Goal: Transaction & Acquisition: Download file/media

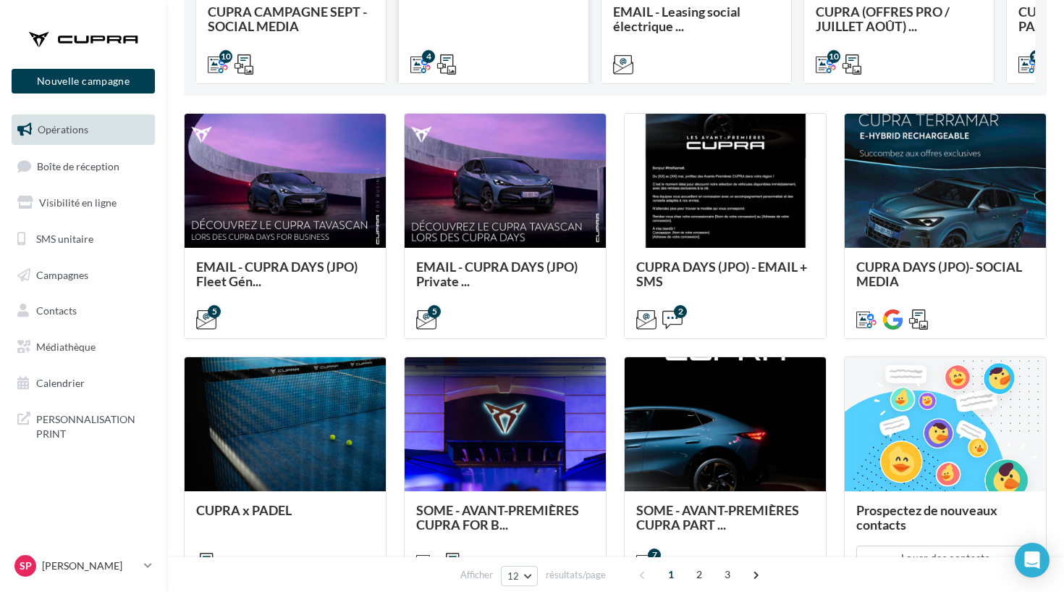
scroll to position [349, 0]
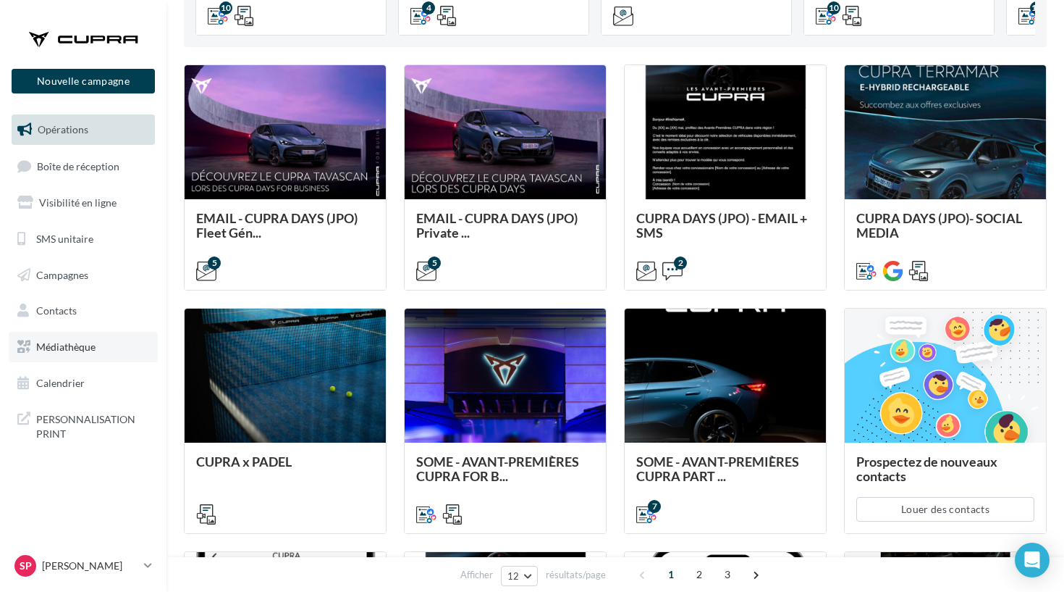
click at [72, 340] on span "Médiathèque" at bounding box center [65, 346] width 59 height 12
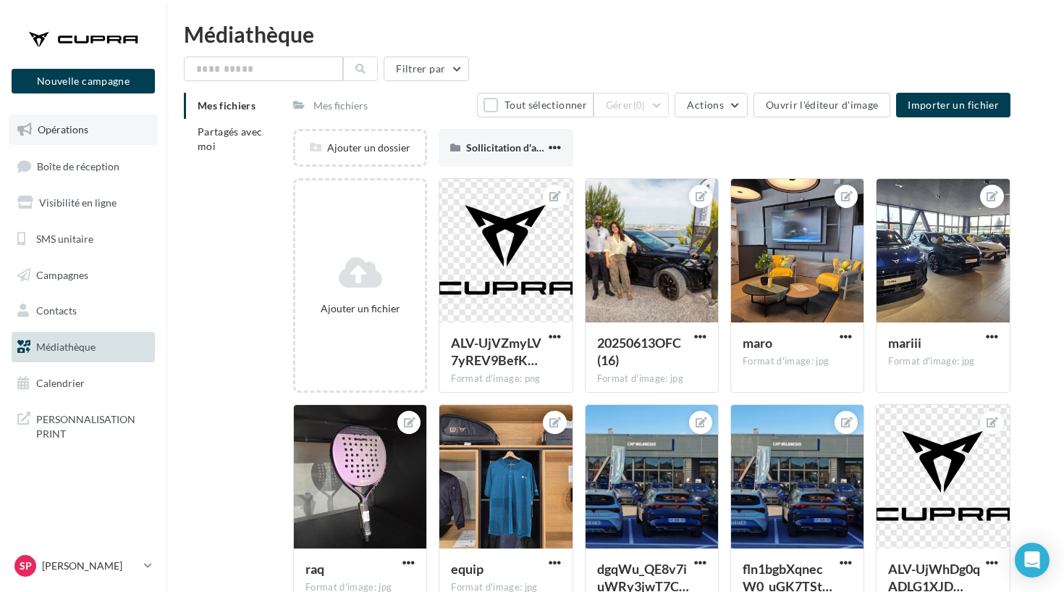
click at [130, 138] on link "Opérations" at bounding box center [83, 129] width 149 height 30
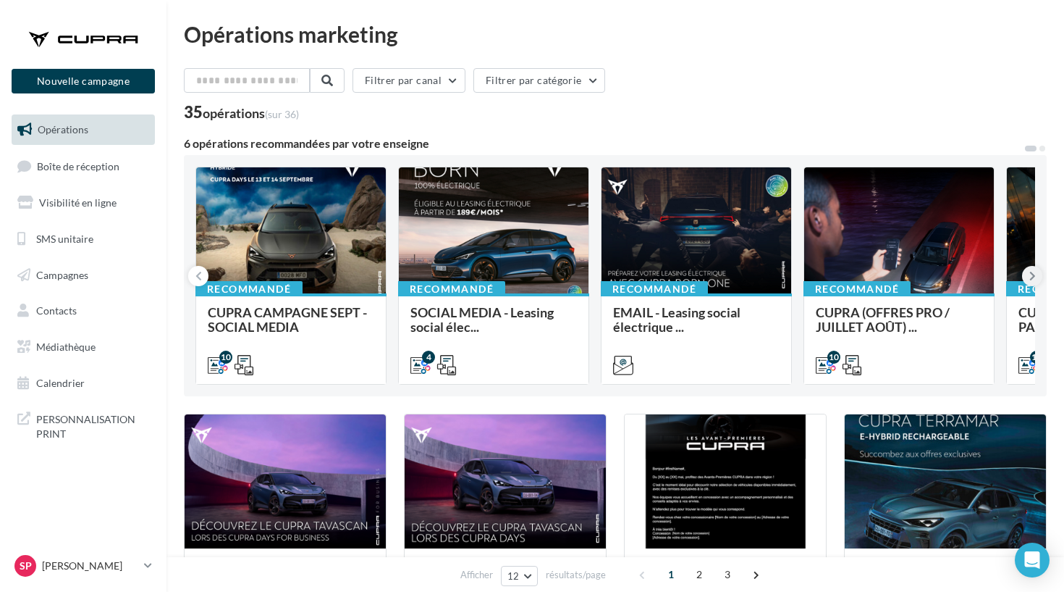
click at [1038, 274] on button at bounding box center [1032, 276] width 20 height 20
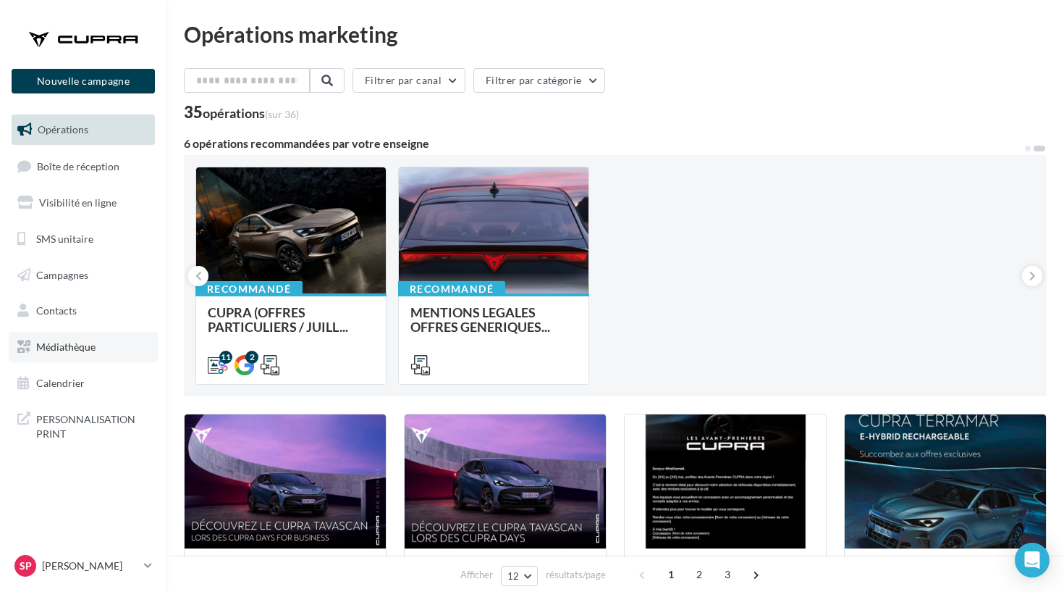
click at [96, 339] on link "Médiathèque" at bounding box center [83, 347] width 149 height 30
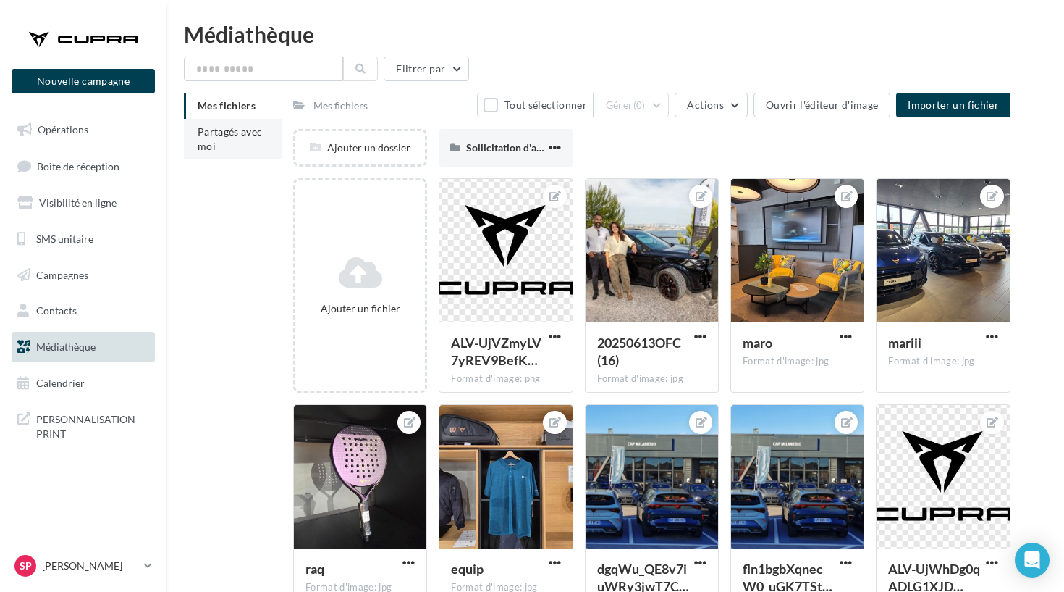
click at [228, 134] on span "Partagés avec moi" at bounding box center [230, 138] width 65 height 27
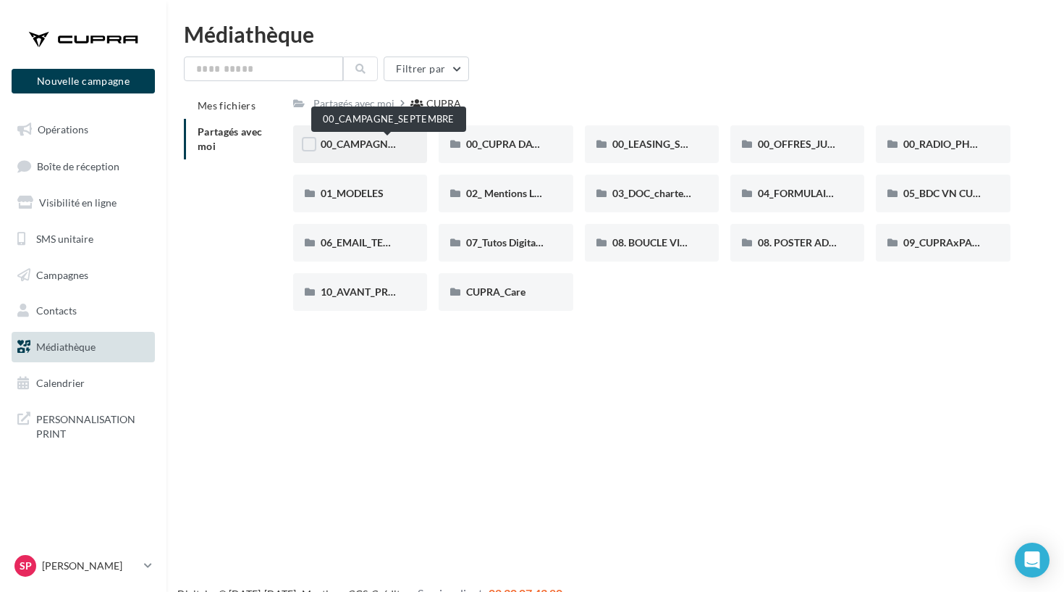
click at [379, 139] on span "00_CAMPAGNE_SEPTEMBRE" at bounding box center [388, 144] width 135 height 12
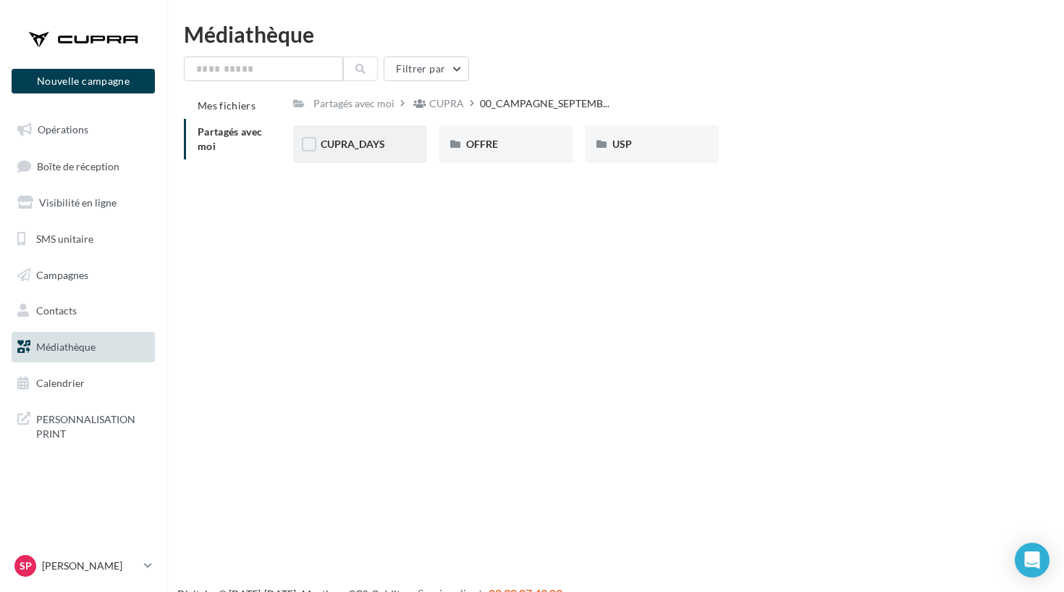
click at [377, 151] on div "CUPRA_DAYS" at bounding box center [360, 144] width 79 height 14
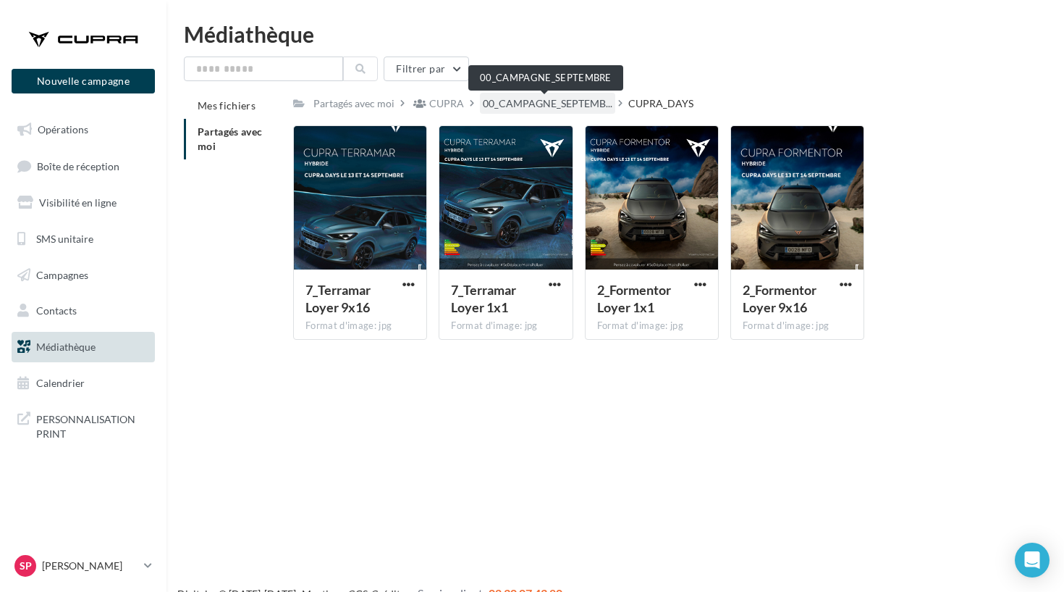
click at [515, 109] on span "00_CAMPAGNE_SEPTEMB..." at bounding box center [548, 103] width 130 height 14
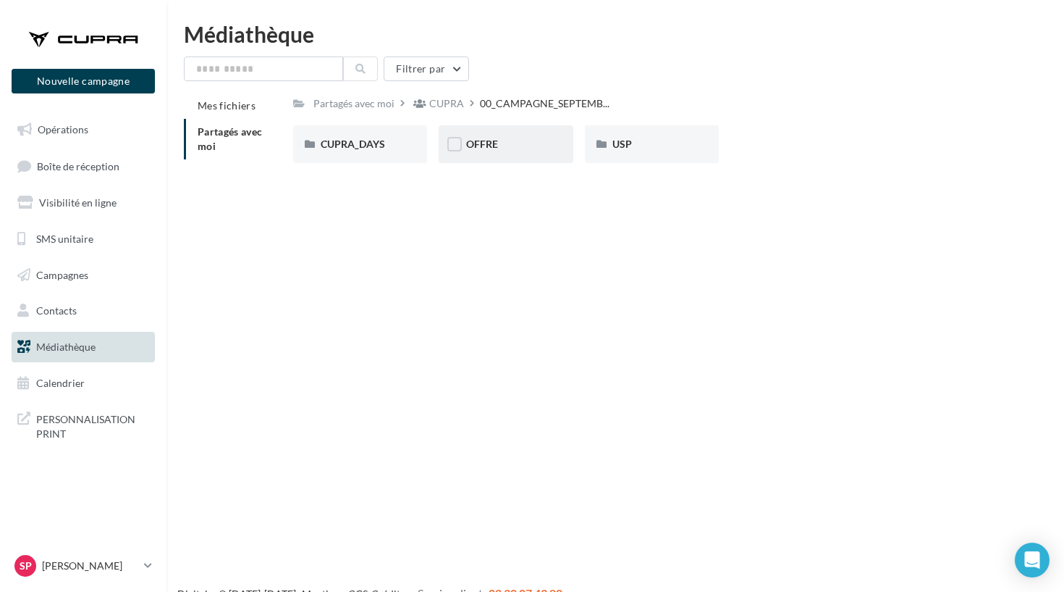
click at [502, 160] on div "OFFRE" at bounding box center [506, 144] width 134 height 38
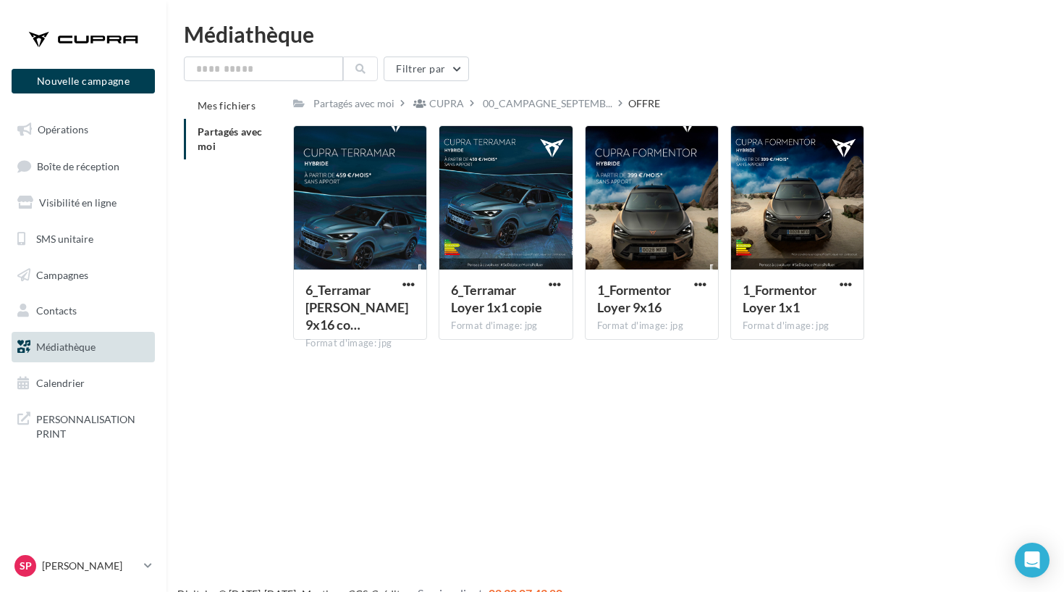
click at [518, 91] on div "Filtrer par Mes fichiers Partagés avec moi Partagés avec moi CUPRA 00_CAMPAGNE_…" at bounding box center [615, 203] width 863 height 295
click at [518, 97] on span "00_CAMPAGNE_SEPTEMB..." at bounding box center [548, 103] width 130 height 14
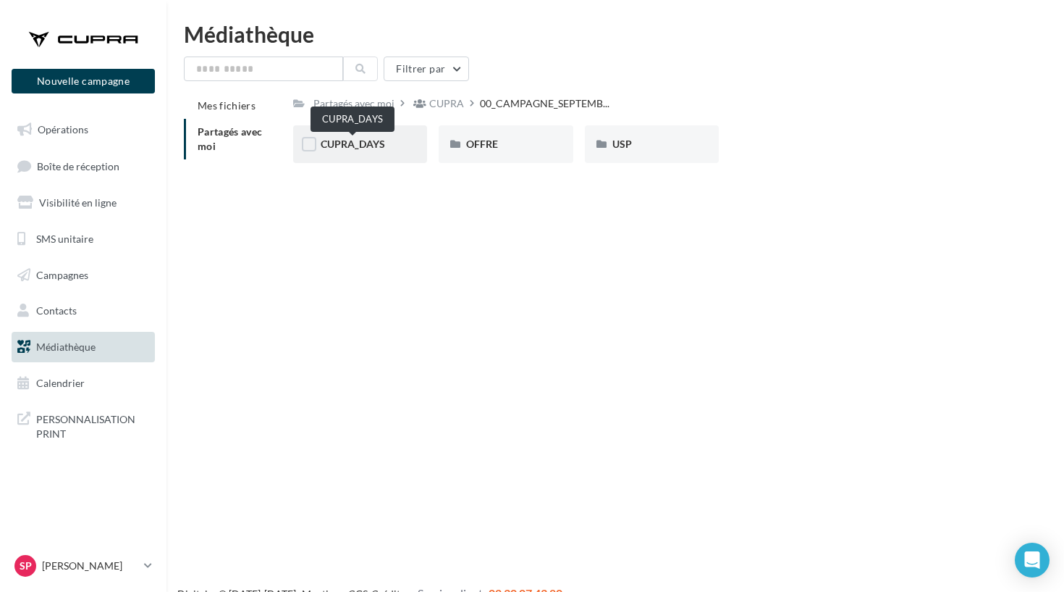
click at [376, 147] on span "CUPRA_DAYS" at bounding box center [353, 144] width 64 height 12
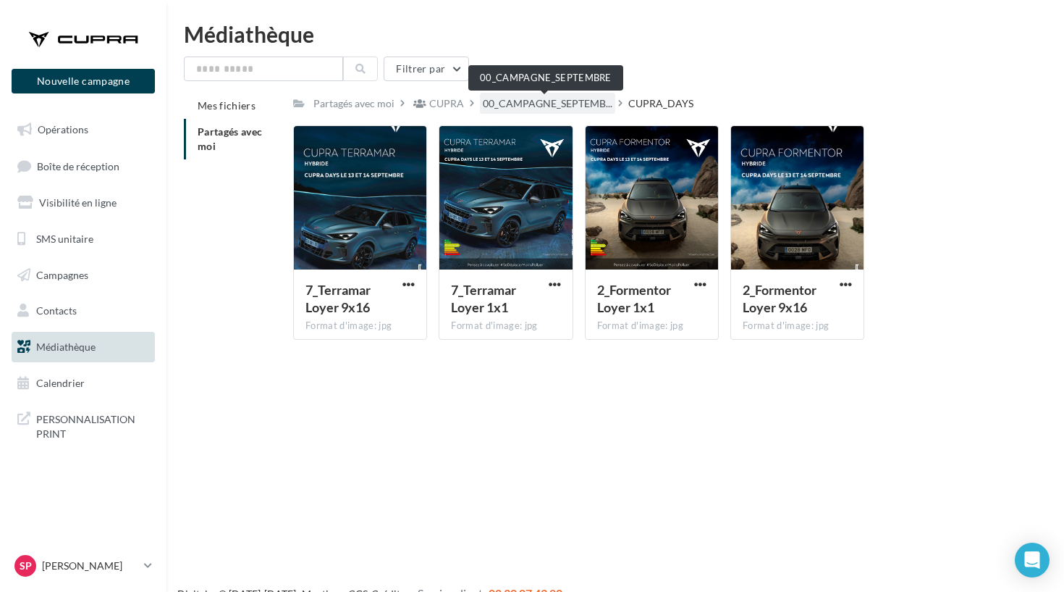
click at [527, 98] on span "00_CAMPAGNE_SEPTEMB..." at bounding box center [548, 103] width 130 height 14
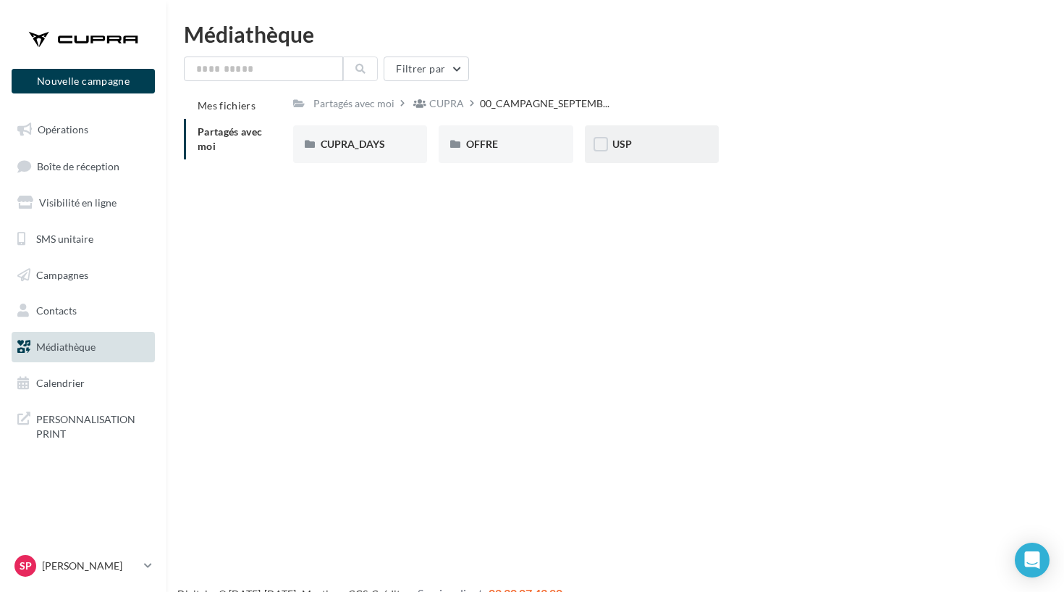
click at [624, 159] on div "USP" at bounding box center [652, 144] width 134 height 38
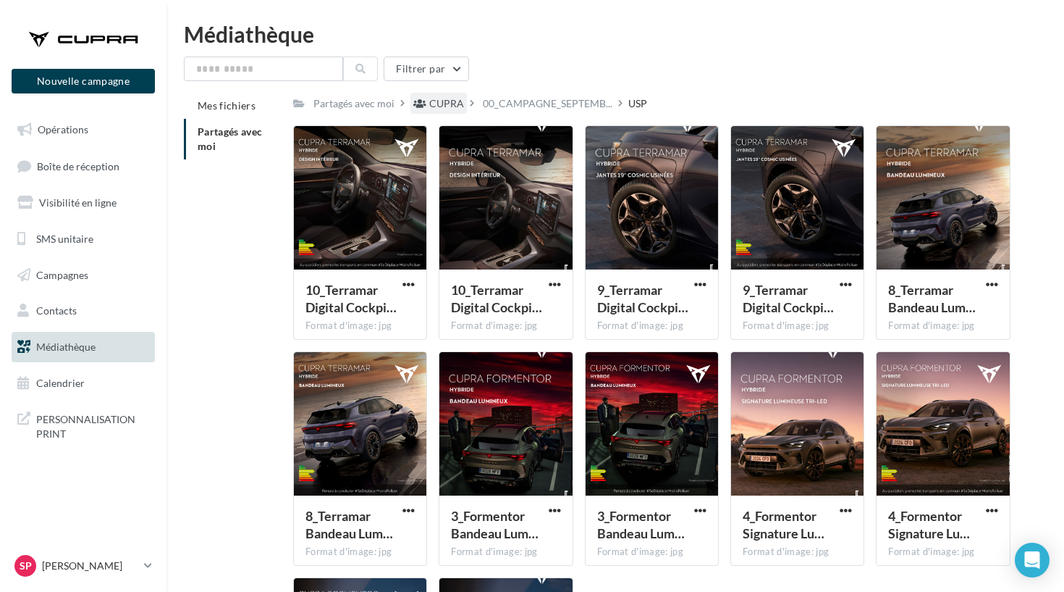
click at [436, 104] on div "CUPRA" at bounding box center [446, 103] width 35 height 14
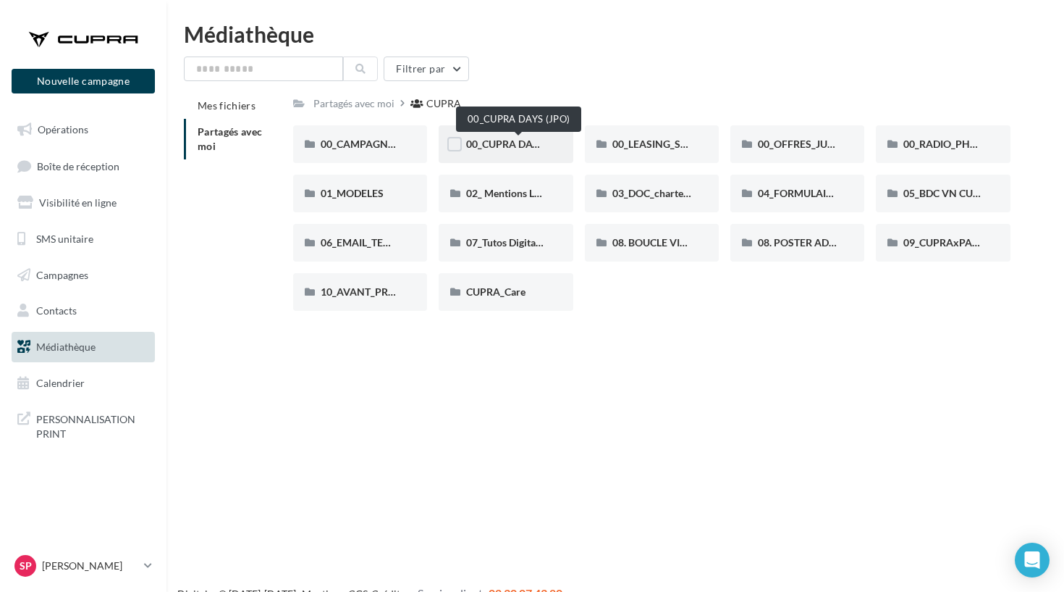
click at [521, 143] on span "00_CUPRA DAYS (JPO)" at bounding box center [518, 144] width 105 height 12
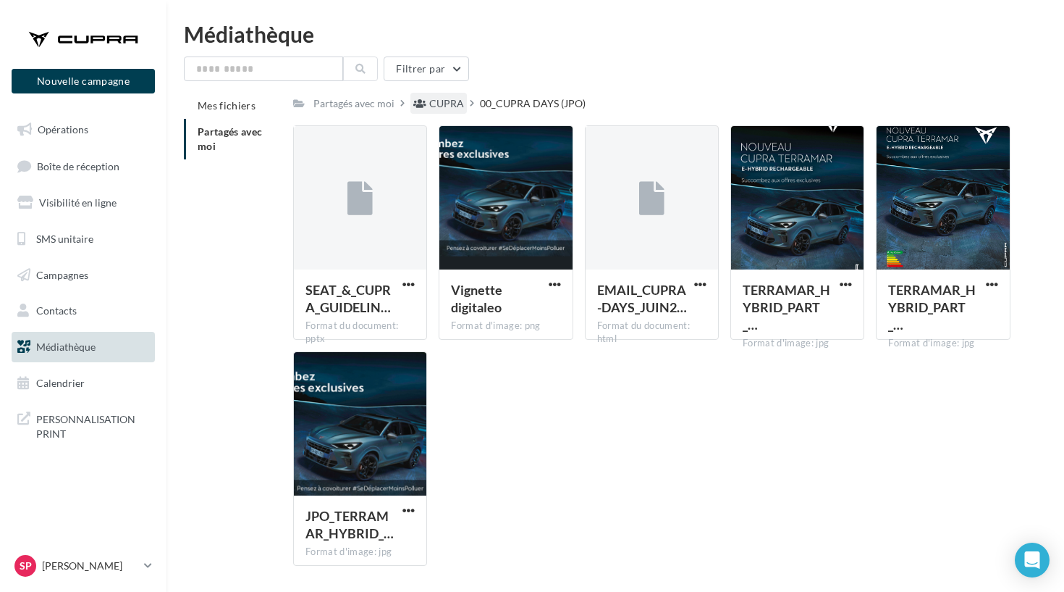
click at [435, 101] on div "CUPRA" at bounding box center [446, 103] width 35 height 14
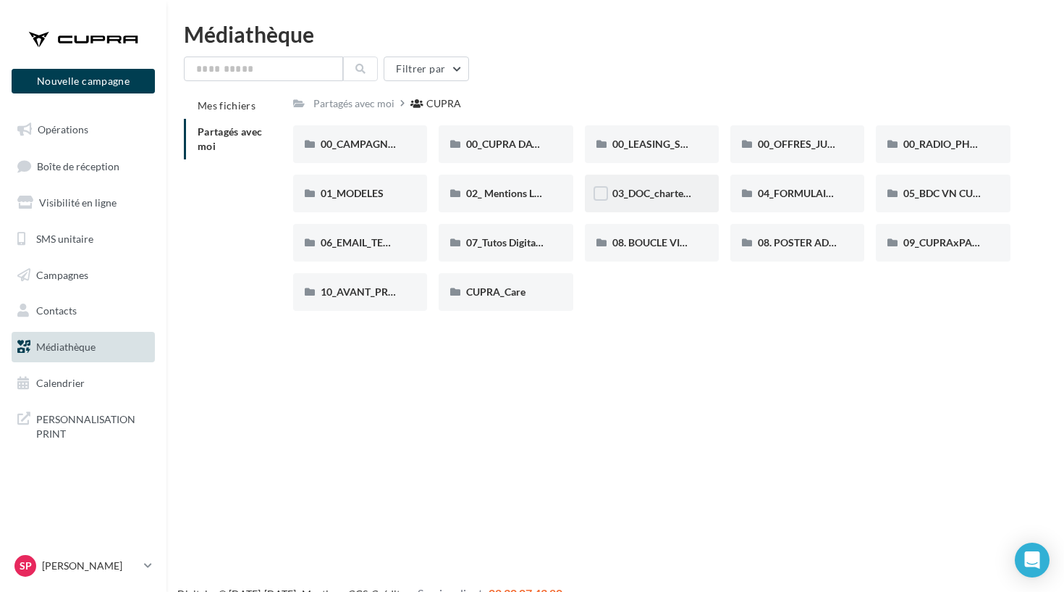
click at [637, 201] on div "03_DOC_charte graphique et GUIDELINES" at bounding box center [652, 194] width 134 height 38
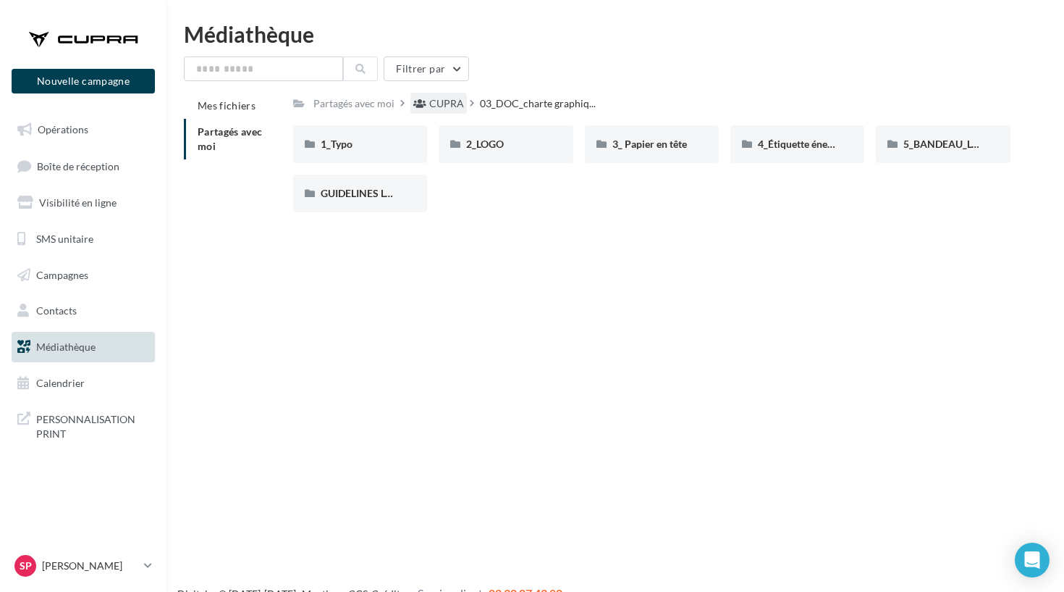
click at [432, 107] on div "CUPRA" at bounding box center [446, 103] width 35 height 14
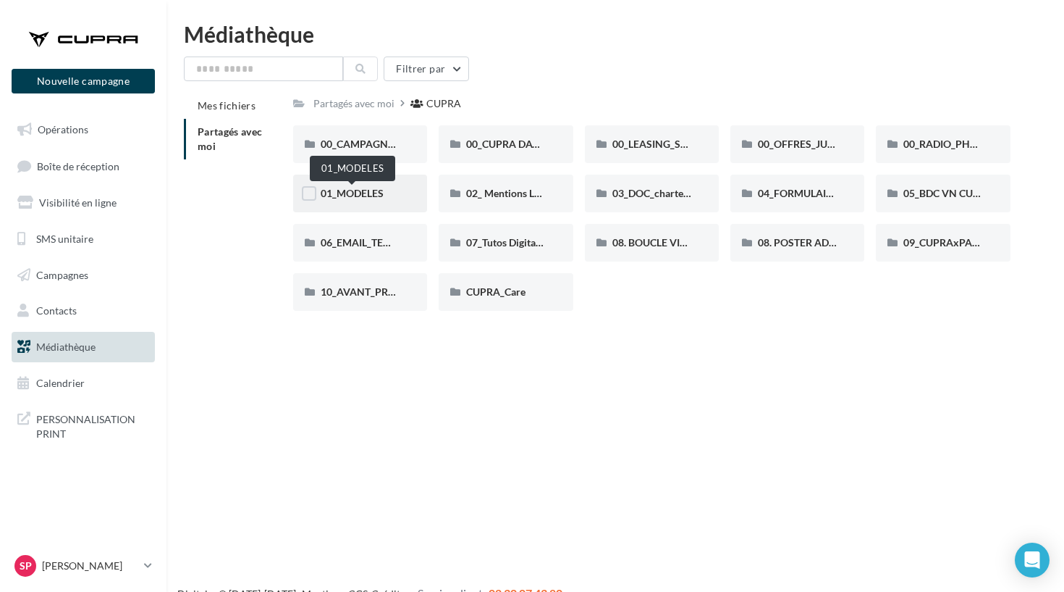
click at [357, 188] on span "01_MODELES" at bounding box center [352, 193] width 63 height 12
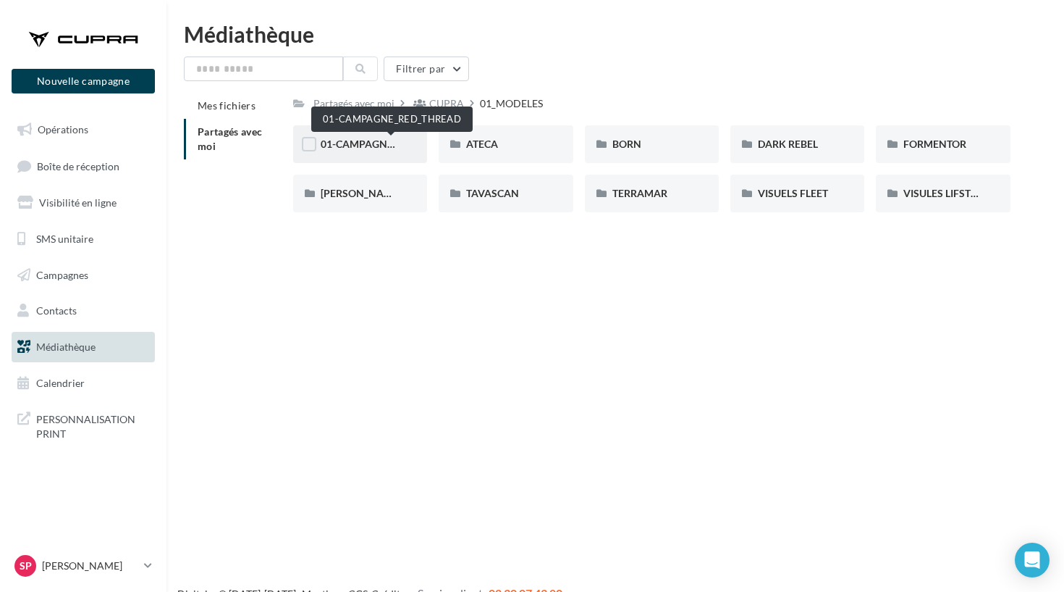
click at [369, 145] on span "01-CAMPAGNE_RED_THREAD" at bounding box center [391, 144] width 141 height 12
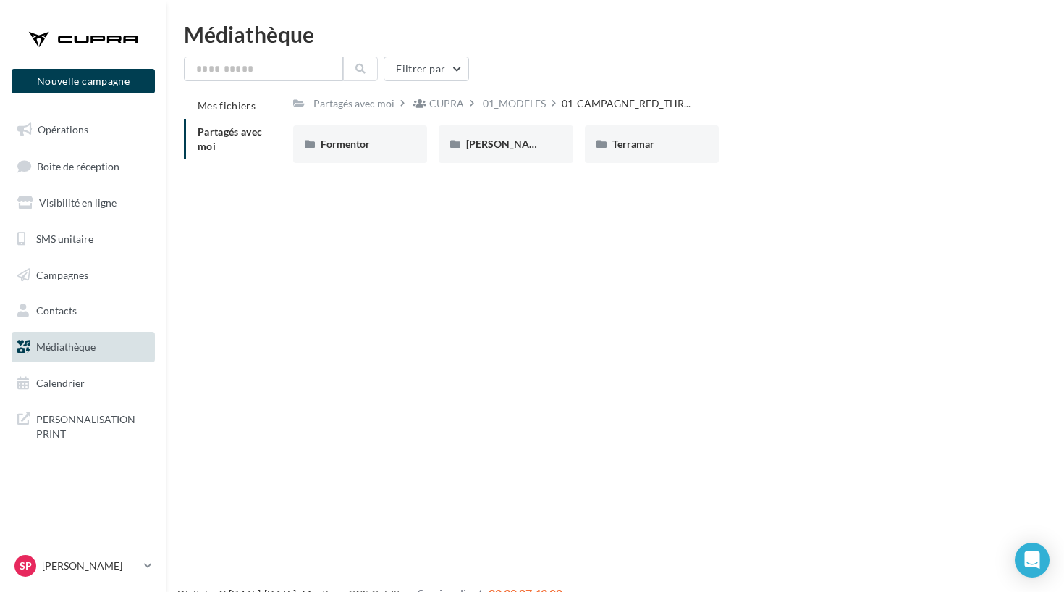
click at [350, 122] on div "Partagés avec moi CUPRA 01_MODELES 01-CAMPAGNE_RED_THR... C Partagé par CUPRA F…" at bounding box center [652, 134] width 718 height 82
click at [350, 135] on div "Formentor" at bounding box center [360, 144] width 134 height 38
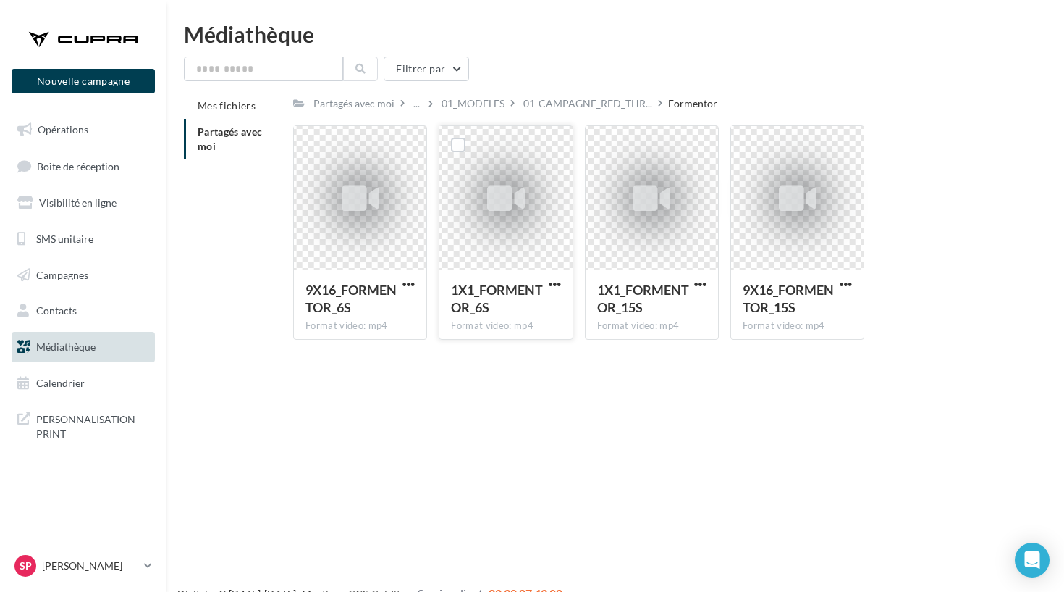
click at [459, 200] on div at bounding box center [506, 198] width 133 height 145
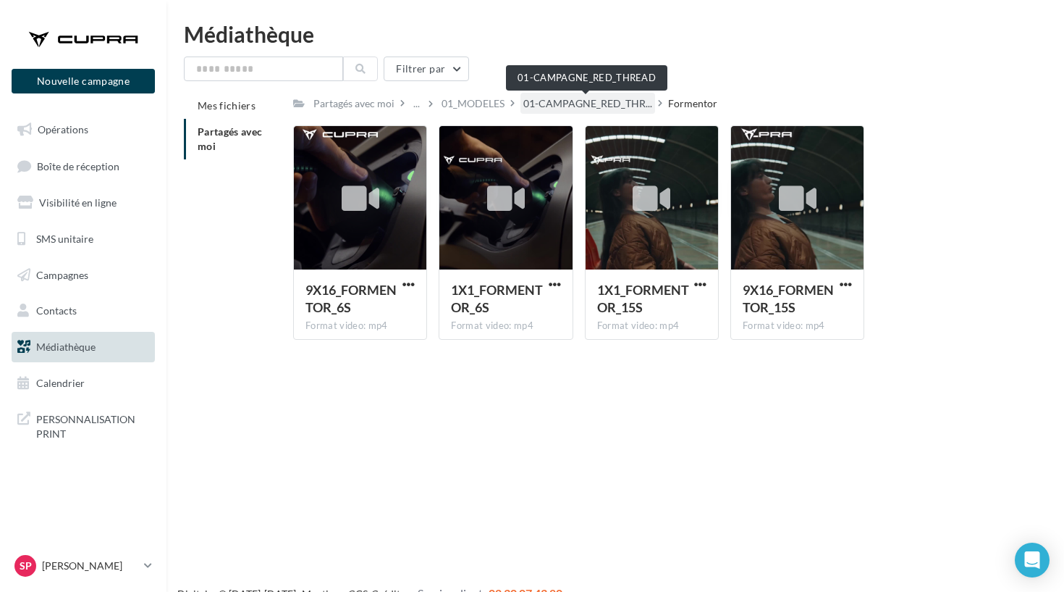
click at [611, 106] on span "01-CAMPAGNE_RED_THR..." at bounding box center [588, 103] width 129 height 14
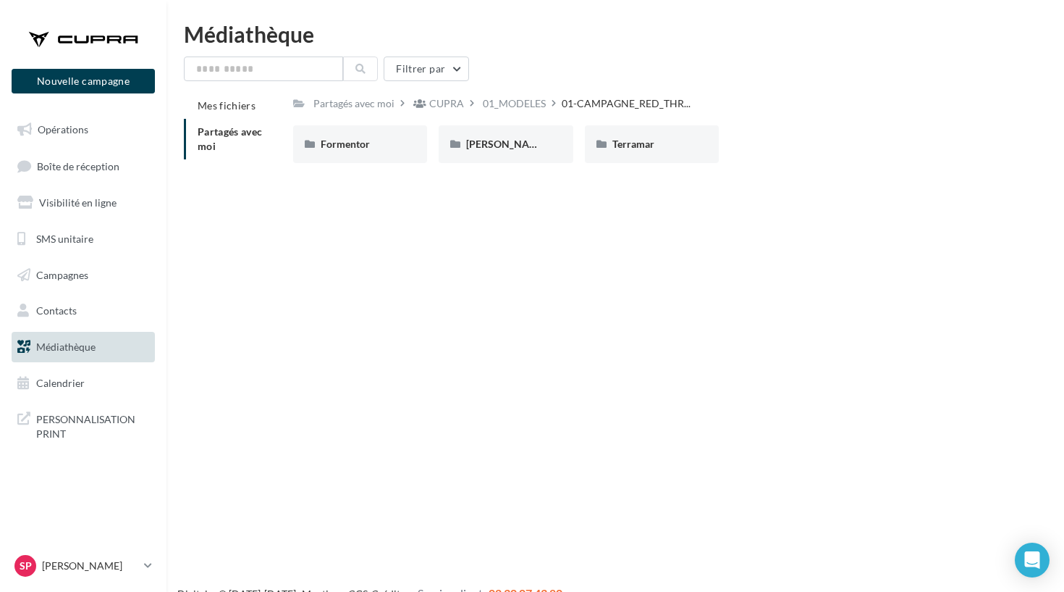
click at [522, 114] on div "Partagés avec moi CUPRA 01_MODELES 01-CAMPAGNE_RED_THR... C Partagé par CUPRA F…" at bounding box center [652, 134] width 718 height 82
click at [513, 109] on div "01_MODELES" at bounding box center [514, 103] width 63 height 14
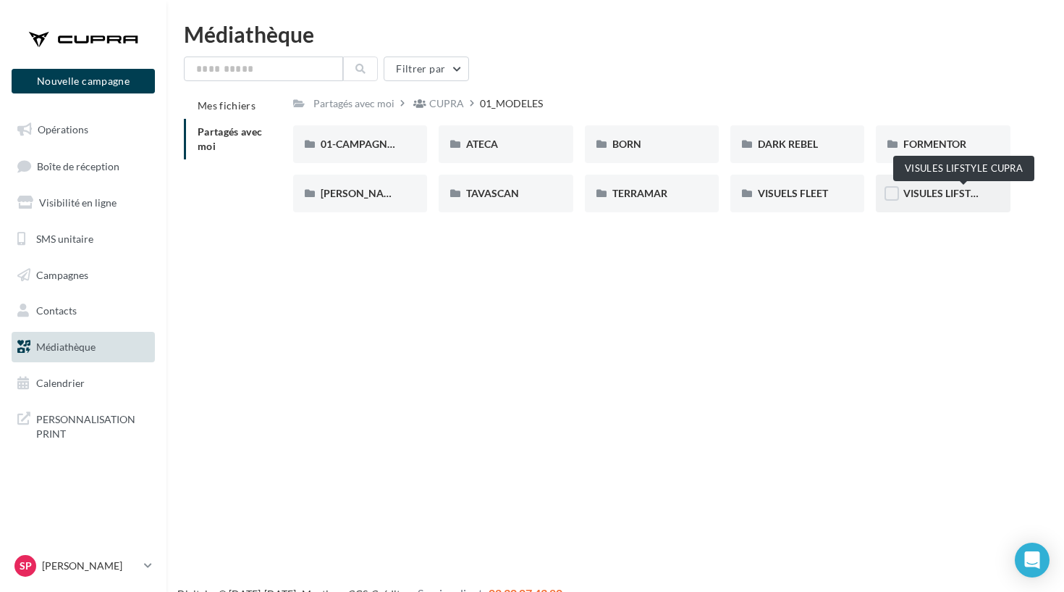
click at [941, 198] on span "VISULES LIFSTYLE CUPRA" at bounding box center [964, 193] width 121 height 12
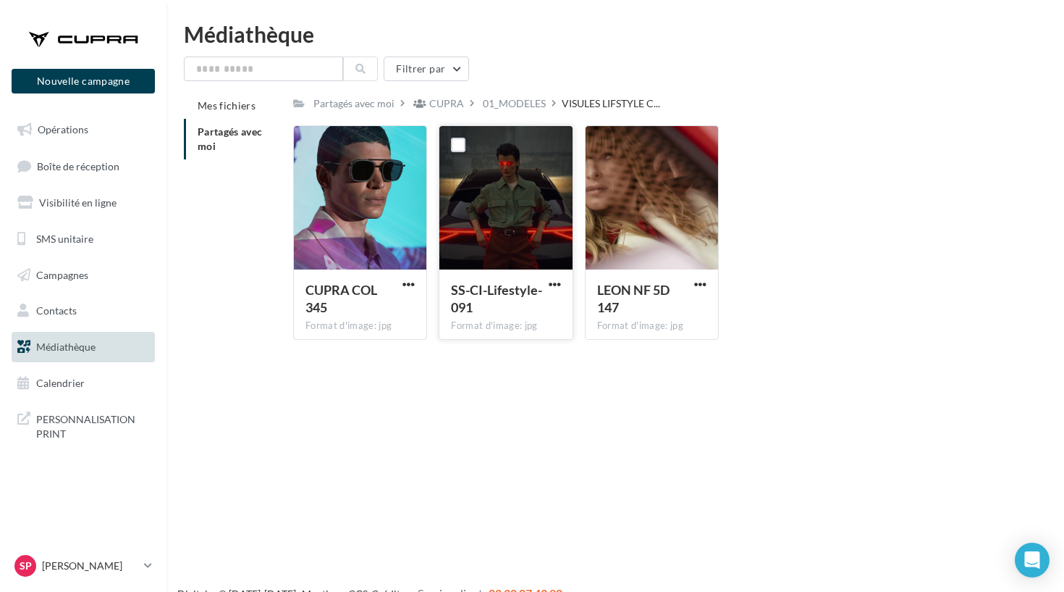
click at [562, 281] on button "button" at bounding box center [555, 285] width 18 height 14
click at [522, 313] on button "Télécharger" at bounding box center [491, 313] width 145 height 38
click at [707, 285] on button "button" at bounding box center [701, 285] width 18 height 14
click at [430, 321] on div "CUPRA COL 345 Format d'image: jpg CUPRA COL 345" at bounding box center [366, 232] width 146 height 214
click at [497, 98] on div "01_MODELES" at bounding box center [514, 103] width 63 height 14
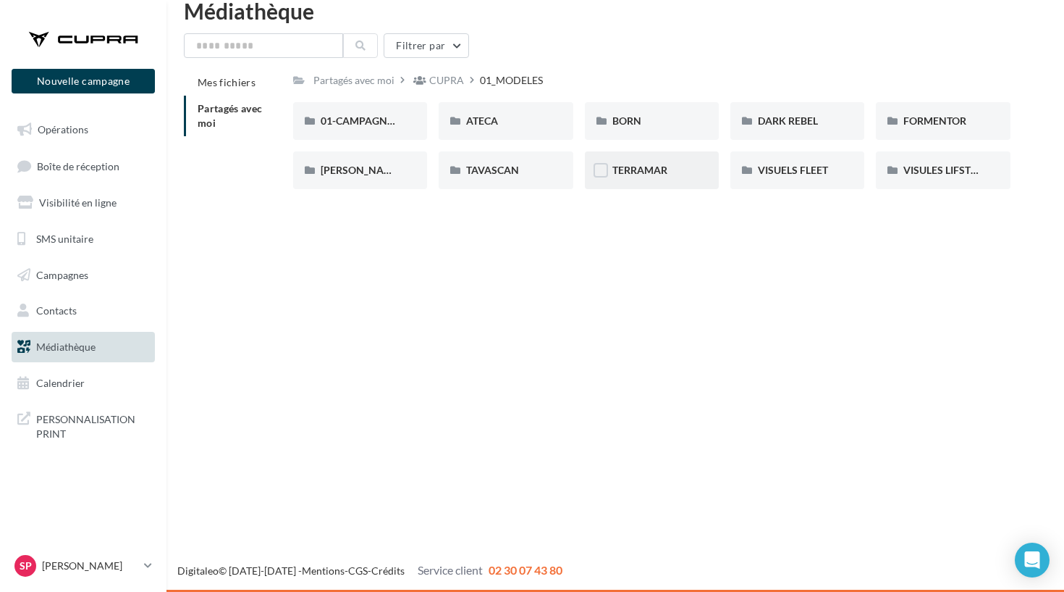
scroll to position [23, 0]
click at [670, 176] on div "TERRAMAR" at bounding box center [652, 170] width 79 height 14
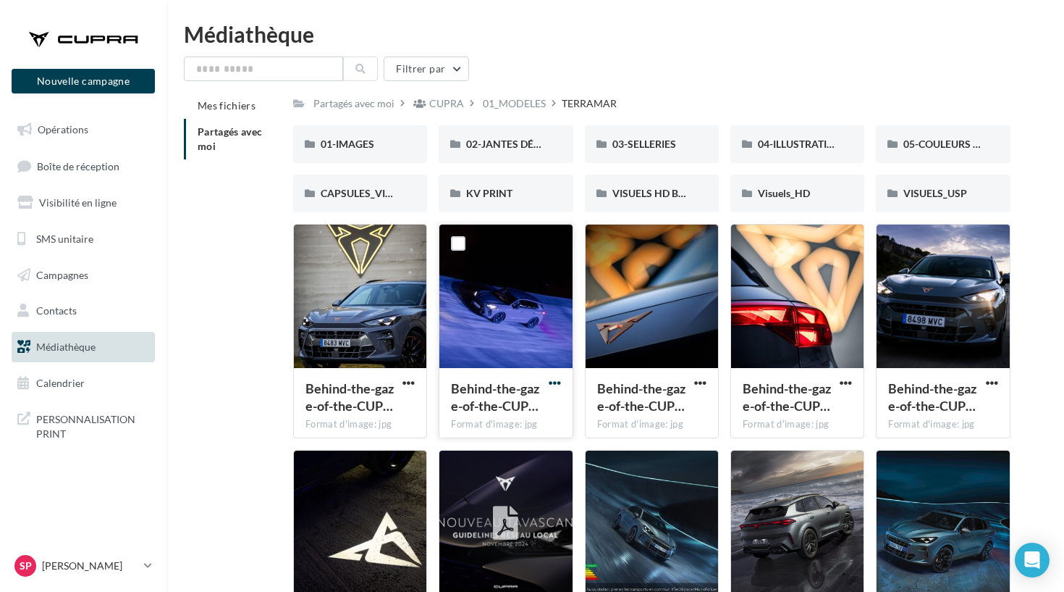
click at [556, 384] on span "button" at bounding box center [555, 383] width 12 height 12
click at [535, 411] on button "Télécharger" at bounding box center [491, 411] width 145 height 38
click at [586, 25] on div "Médiathèque" at bounding box center [615, 34] width 863 height 22
click at [513, 106] on div "01_MODELES" at bounding box center [514, 103] width 63 height 14
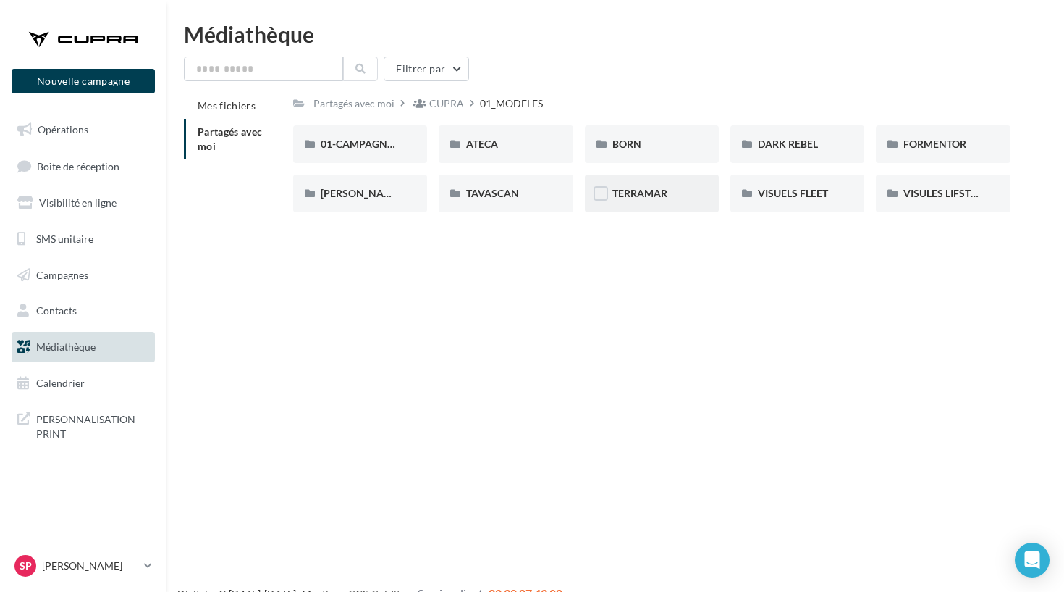
click at [668, 190] on span "TERRAMAR" at bounding box center [640, 193] width 55 height 12
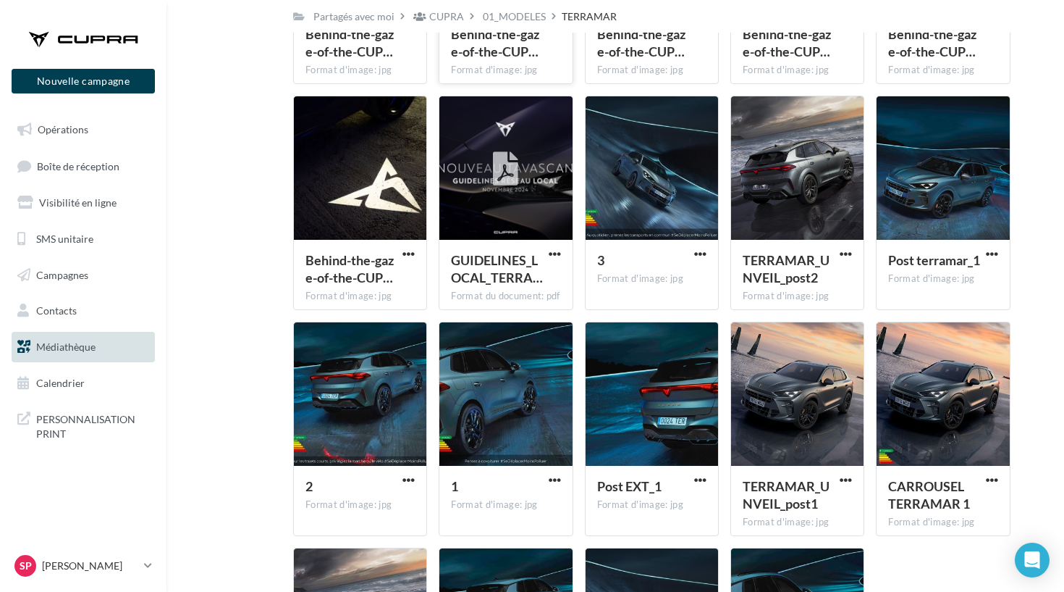
scroll to position [365, 0]
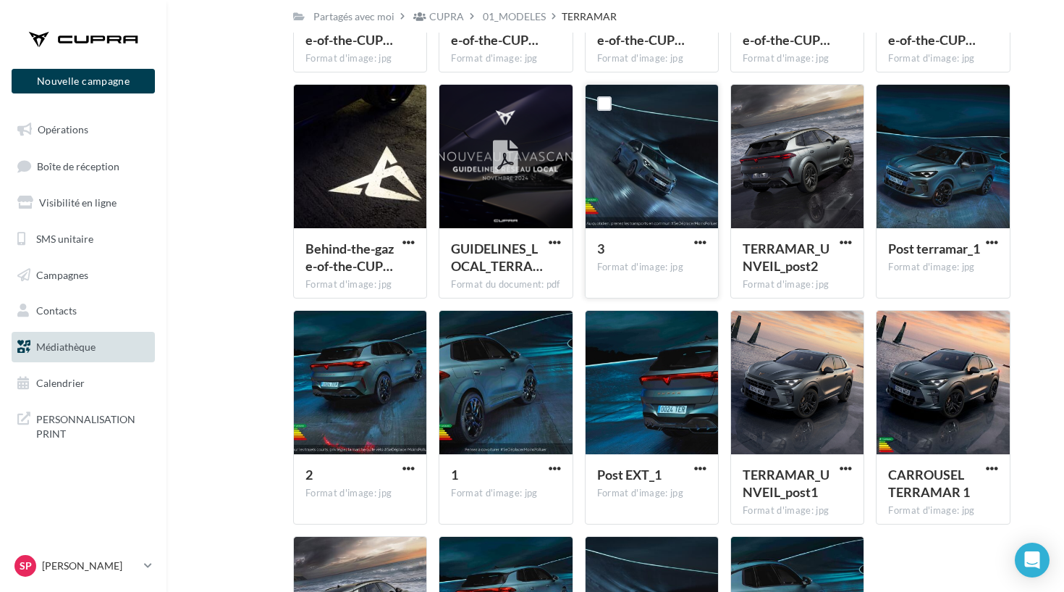
click at [605, 173] on div at bounding box center [652, 157] width 133 height 145
click at [603, 246] on span "3" at bounding box center [600, 248] width 7 height 16
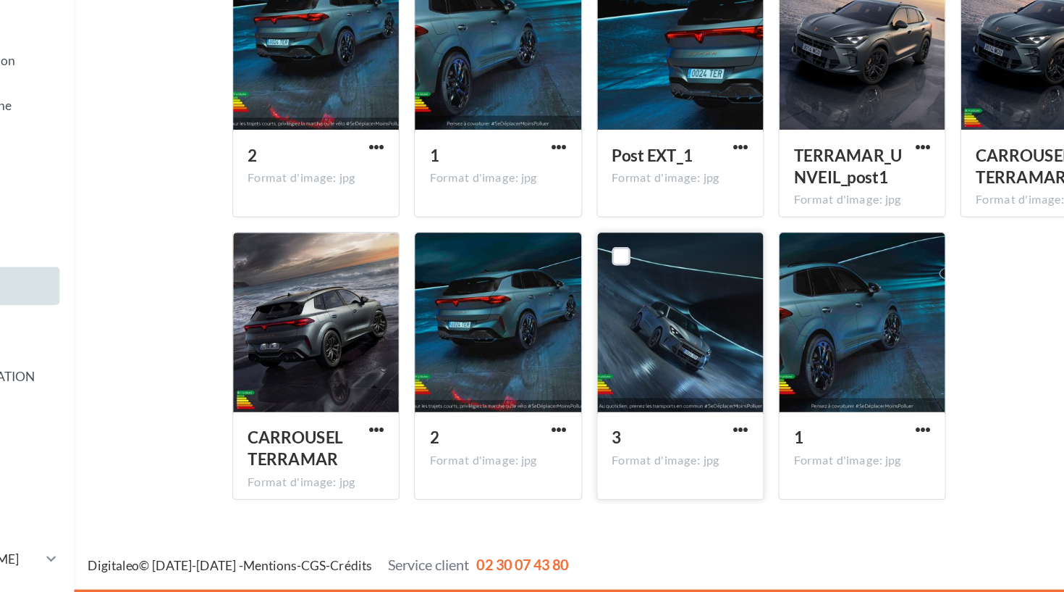
scroll to position [598, 0]
click at [694, 455] on span "button" at bounding box center [700, 461] width 12 height 12
click at [565, 472] on button "Télécharger" at bounding box center [637, 491] width 145 height 38
click at [184, 231] on div "Mes fichiers Partagés avec moi Partagés avec moi CUPRA 01_MODELES TERRAMAR C Pa…" at bounding box center [621, 12] width 875 height 1034
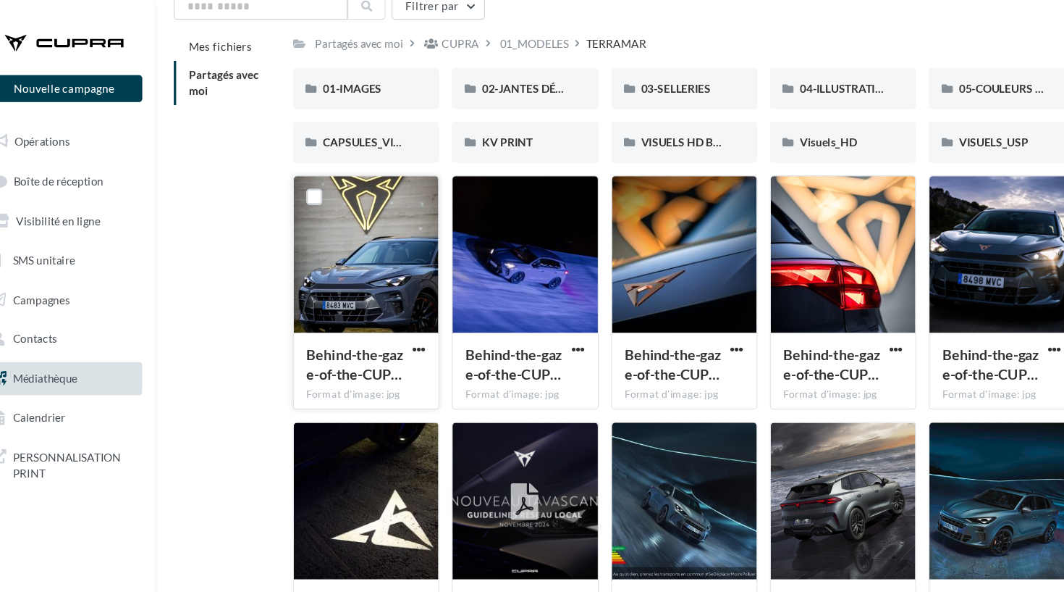
scroll to position [63, 0]
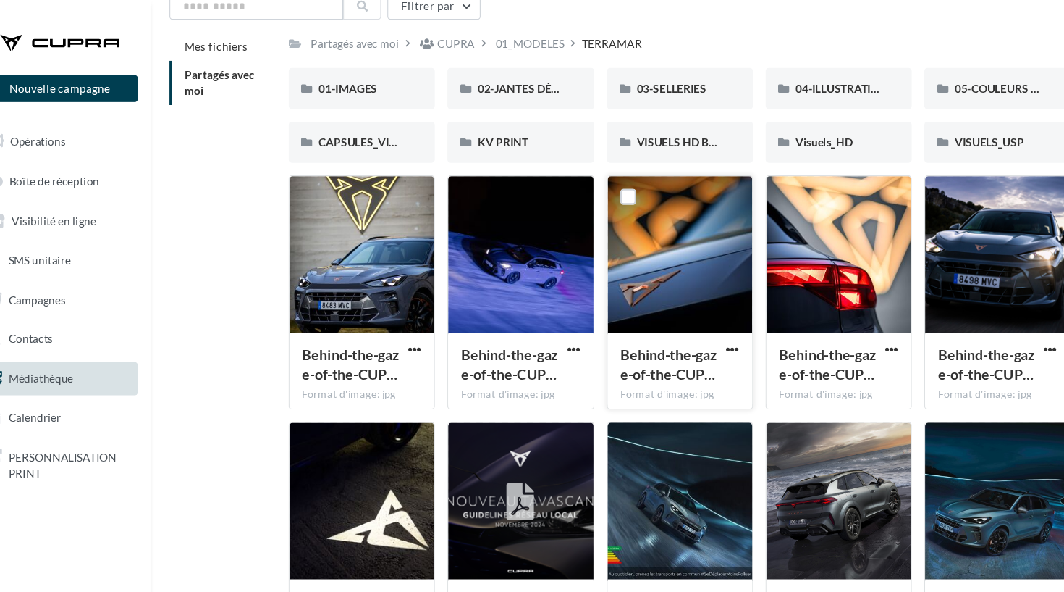
click at [692, 327] on button "button" at bounding box center [701, 321] width 18 height 14
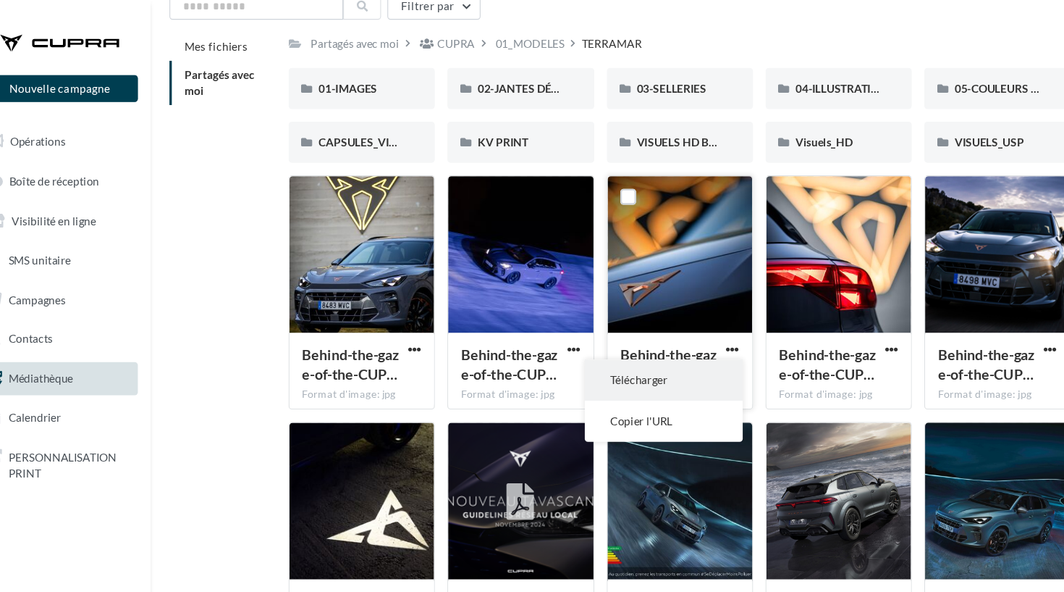
click at [633, 348] on button "Télécharger" at bounding box center [637, 348] width 145 height 38
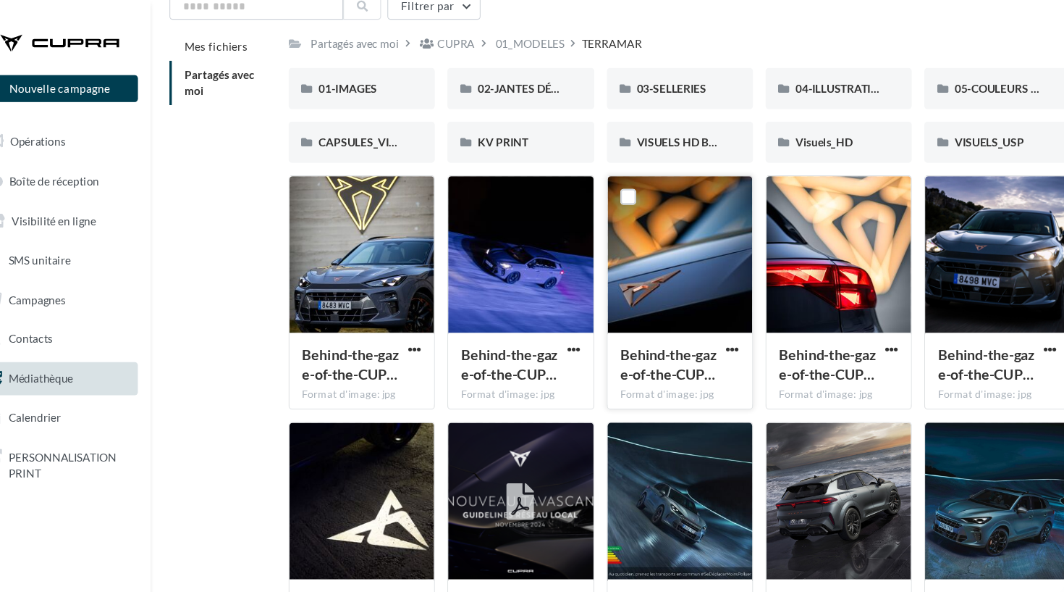
click at [184, 260] on div "Mes fichiers Partagés avec moi Partagés avec moi CUPRA 01_MODELES TERRAMAR C Pa…" at bounding box center [621, 547] width 875 height 1035
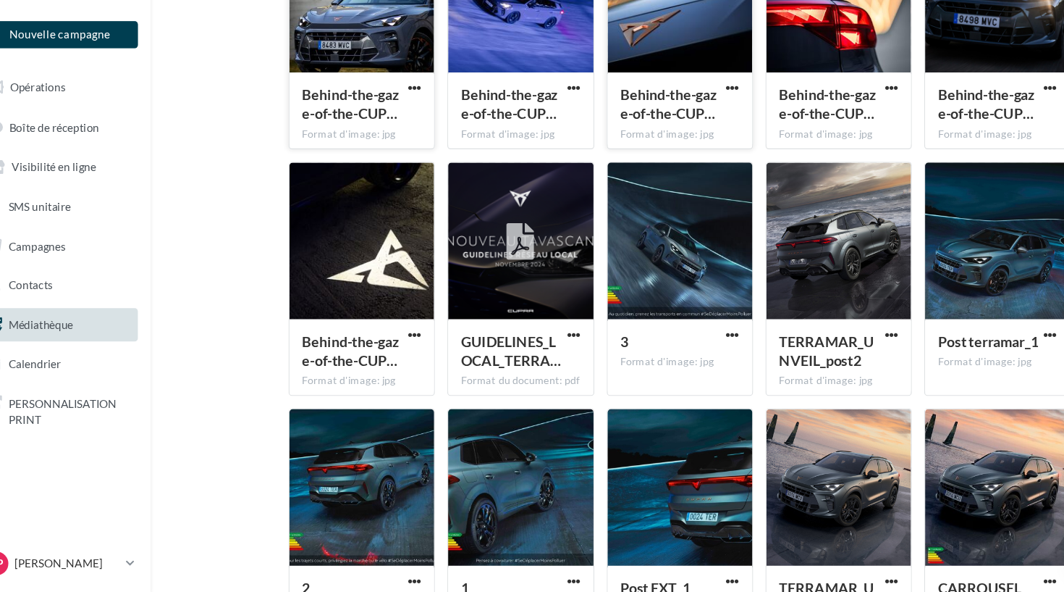
scroll to position [292, 0]
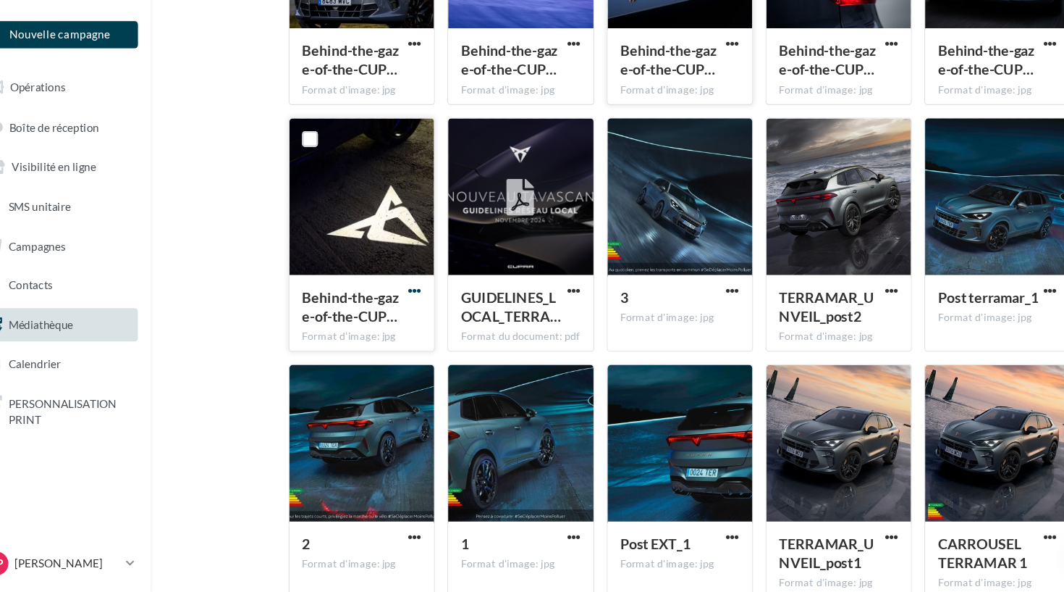
click at [403, 309] on span "button" at bounding box center [409, 315] width 12 height 12
click at [369, 326] on button "Télécharger" at bounding box center [345, 345] width 145 height 38
